Goal: Transaction & Acquisition: Purchase product/service

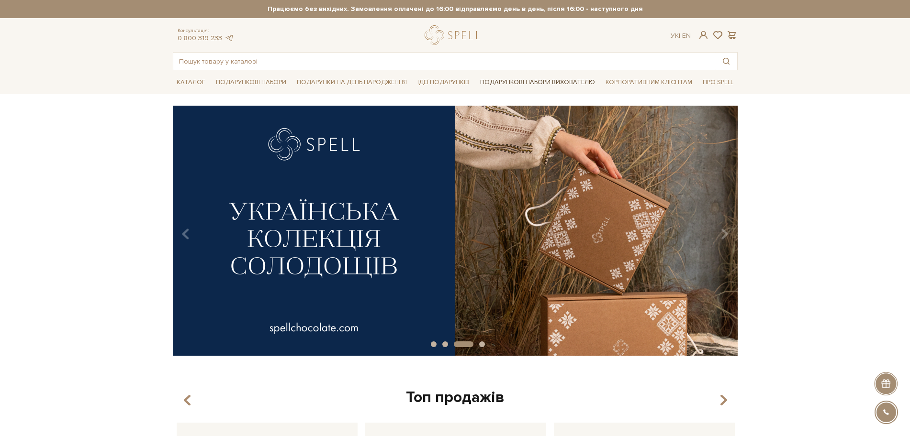
click at [528, 83] on link "Подарункові набори вихователю" at bounding box center [537, 82] width 123 height 16
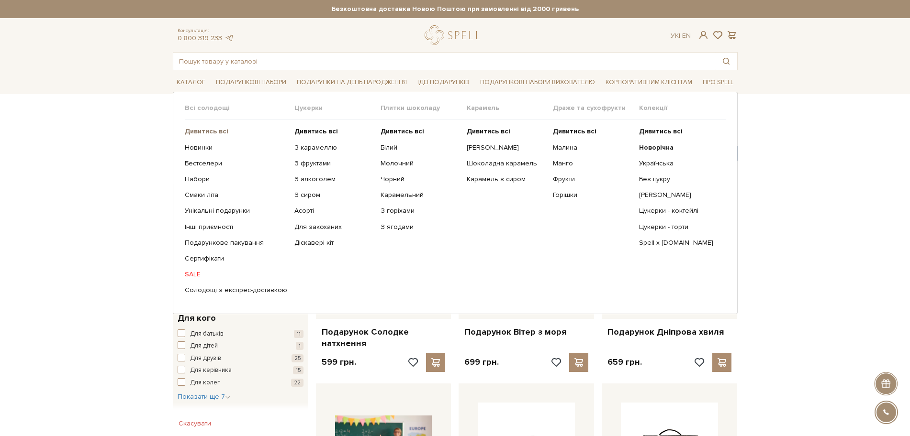
click at [213, 133] on b "Дивитись всі" at bounding box center [207, 131] width 44 height 8
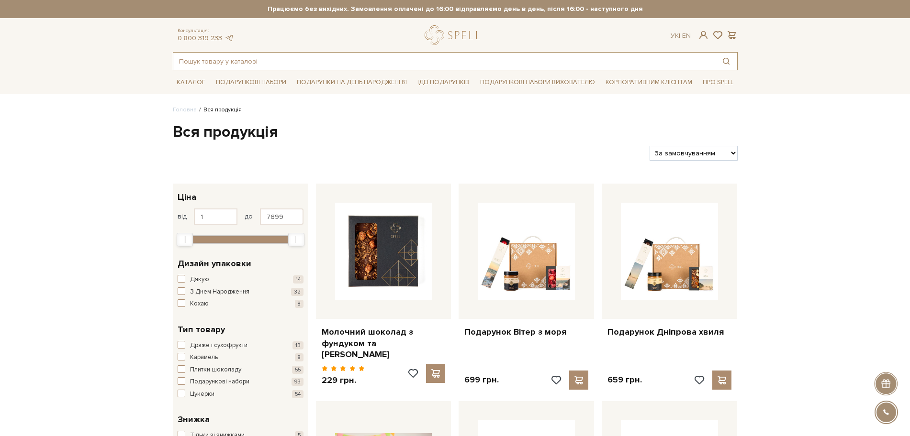
click at [252, 59] on input "text" at bounding box center [444, 61] width 542 height 17
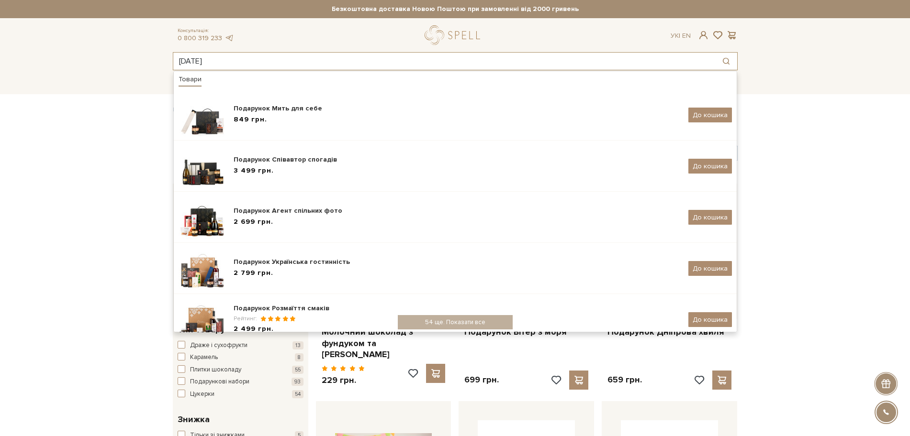
type input "[DATE]"
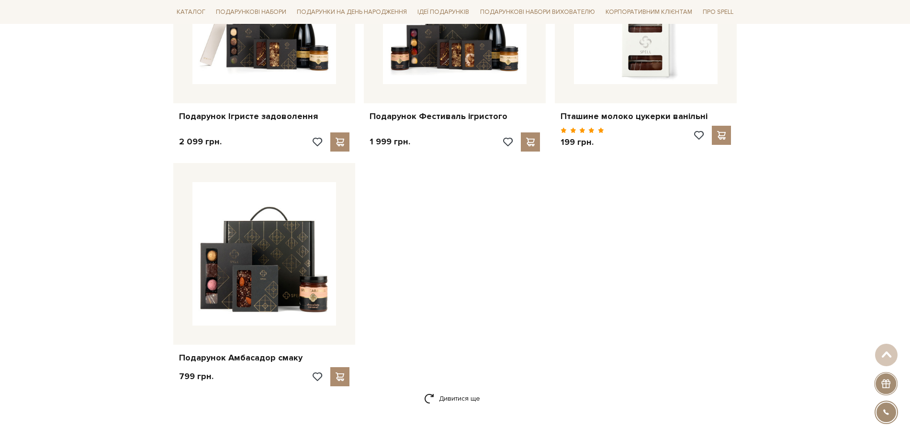
scroll to position [1256, 0]
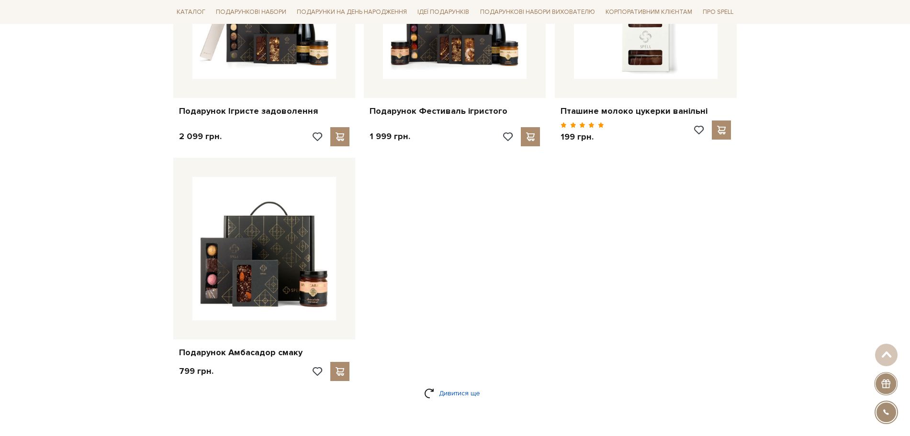
click at [447, 391] on link "Дивитися ще" at bounding box center [455, 393] width 62 height 17
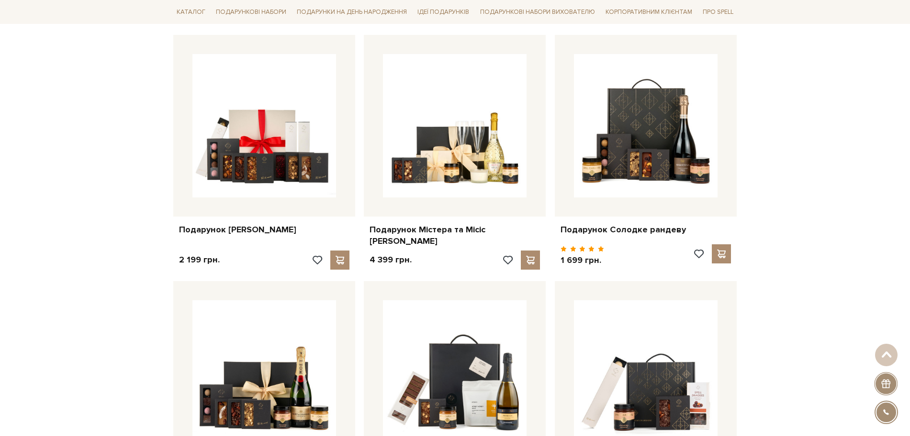
scroll to position [419, 0]
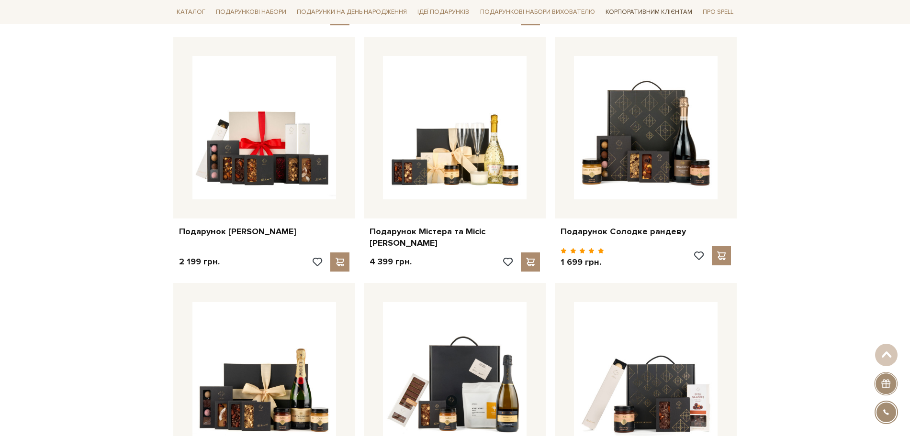
click at [644, 13] on link "Корпоративним клієнтам" at bounding box center [649, 12] width 94 height 16
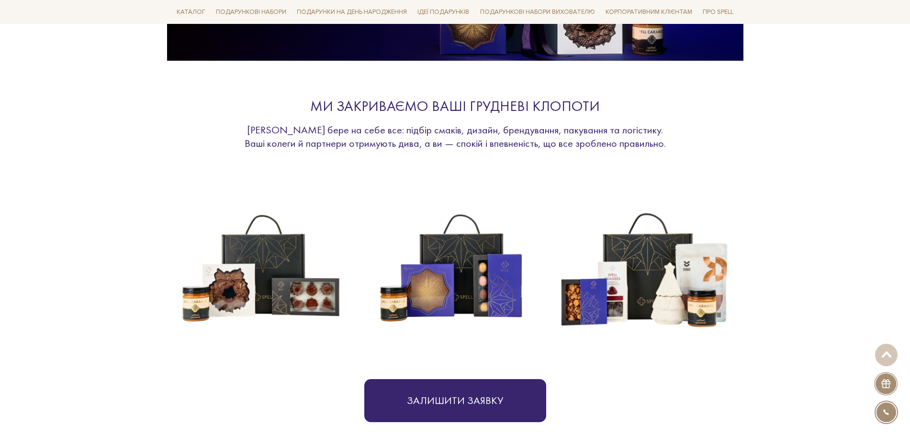
scroll to position [359, 0]
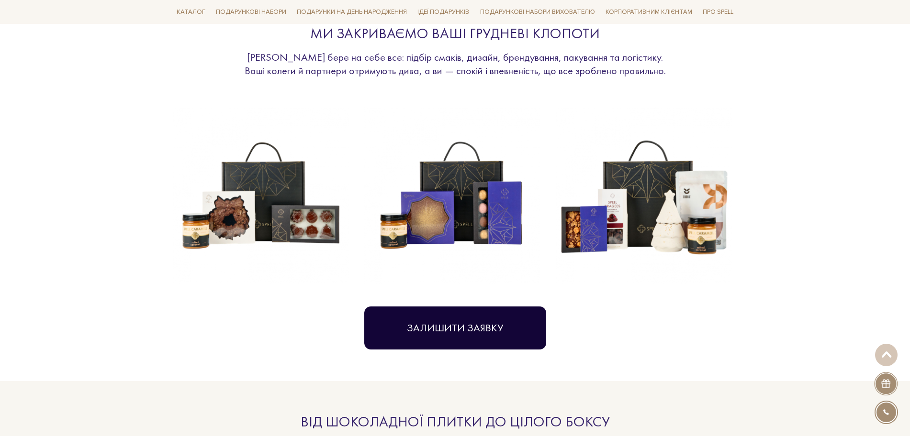
click at [476, 331] on button "Залишити заявку" at bounding box center [455, 328] width 182 height 43
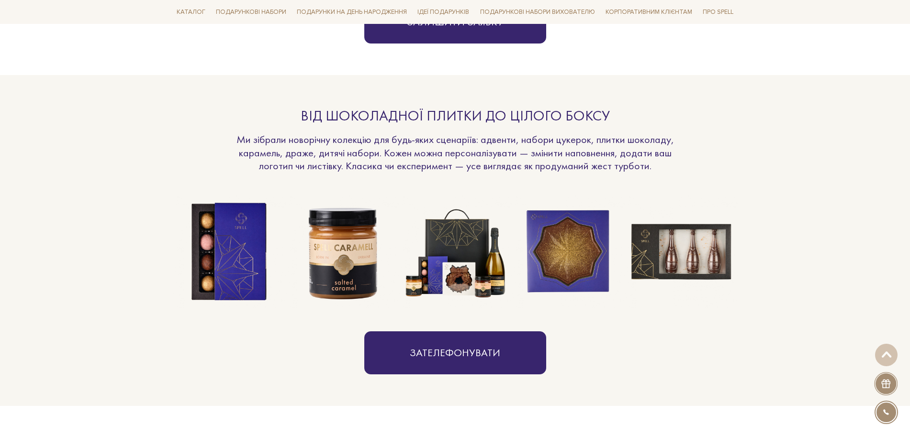
scroll to position [651, 0]
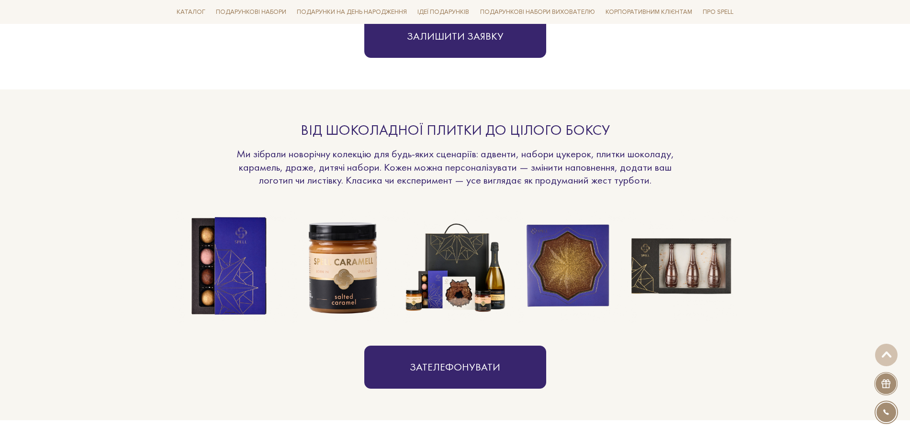
click at [673, 271] on img at bounding box center [680, 266] width 113 height 113
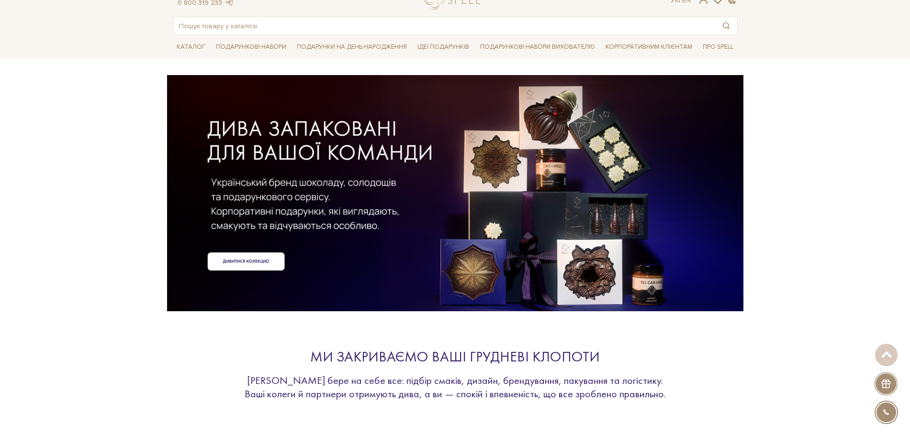
scroll to position [0, 0]
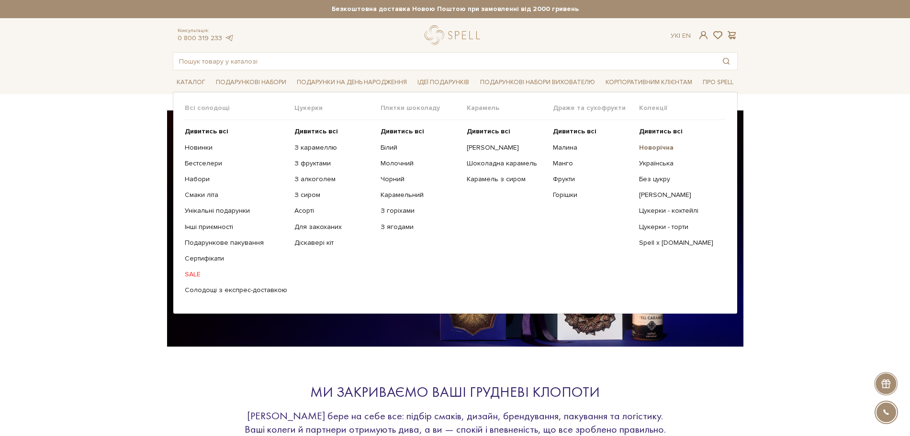
click at [653, 145] on b "Новорічна" at bounding box center [656, 148] width 34 height 8
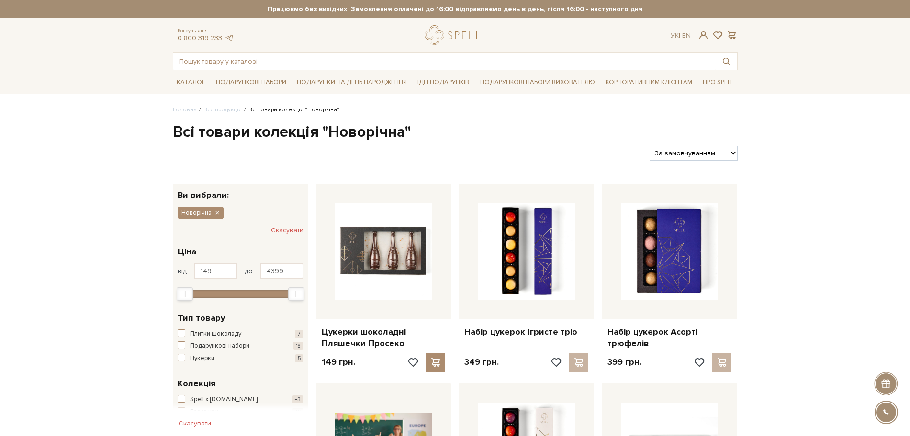
drag, startPoint x: 223, startPoint y: 109, endPoint x: 143, endPoint y: 111, distance: 79.9
